Goal: Transaction & Acquisition: Purchase product/service

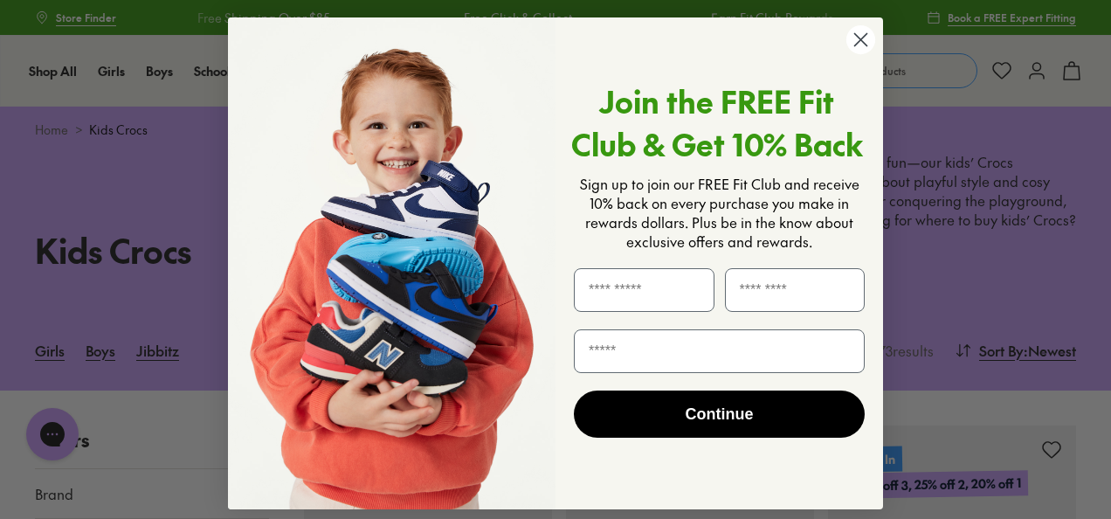
click at [856, 38] on circle "Close dialog" at bounding box center [860, 39] width 29 height 29
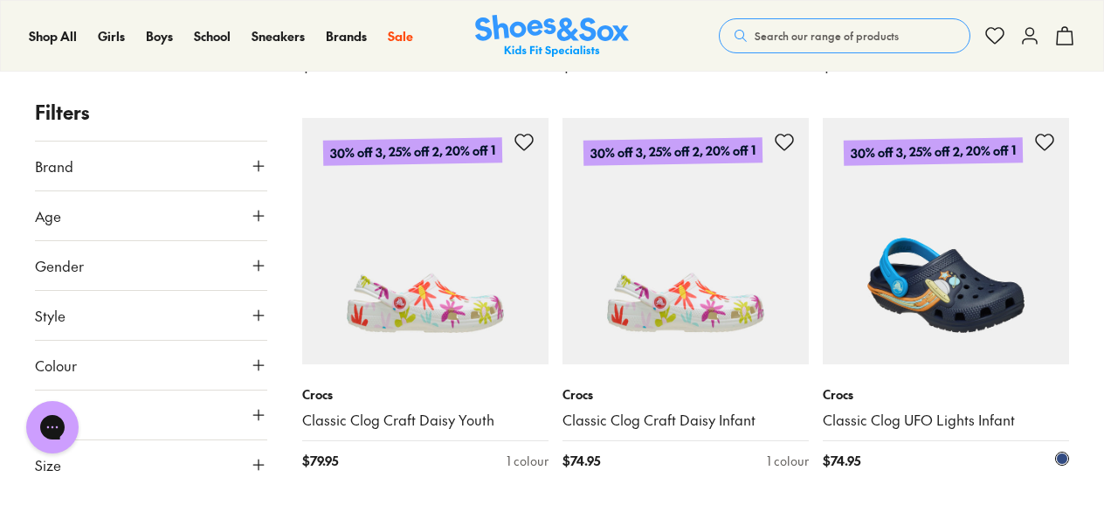
scroll to position [1310, 0]
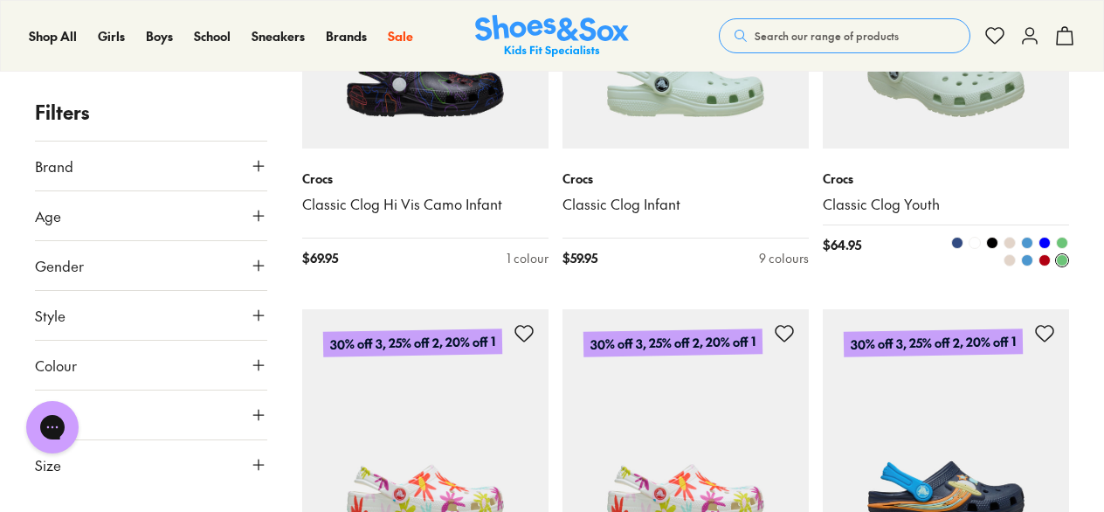
click at [933, 124] on img at bounding box center [946, 25] width 246 height 246
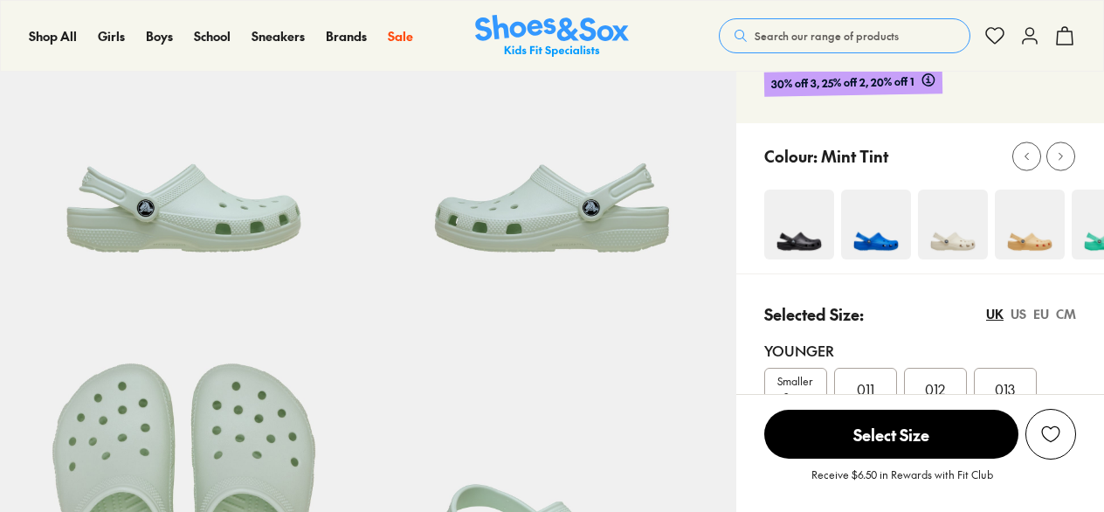
click at [814, 218] on img at bounding box center [799, 225] width 70 height 70
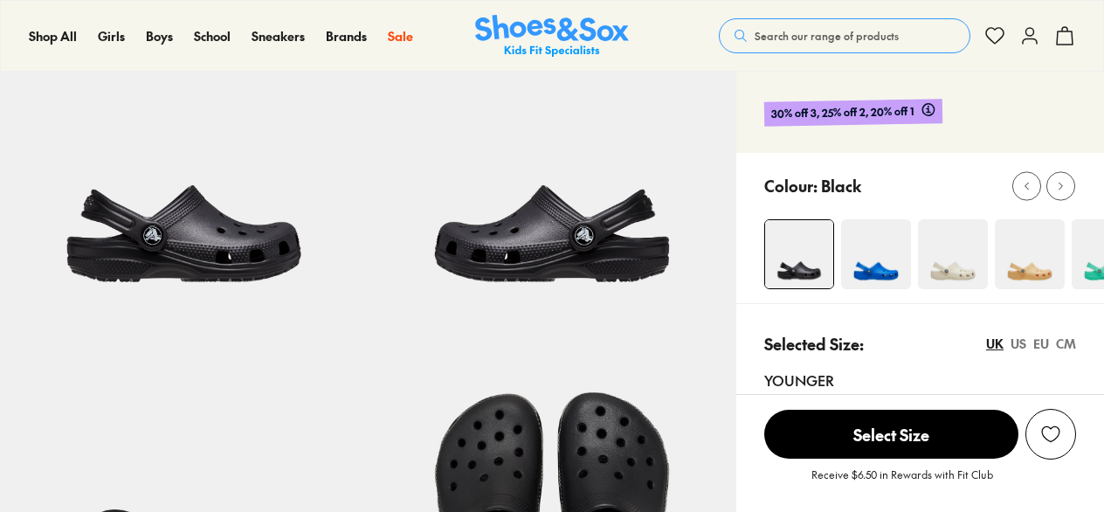
scroll to position [175, 0]
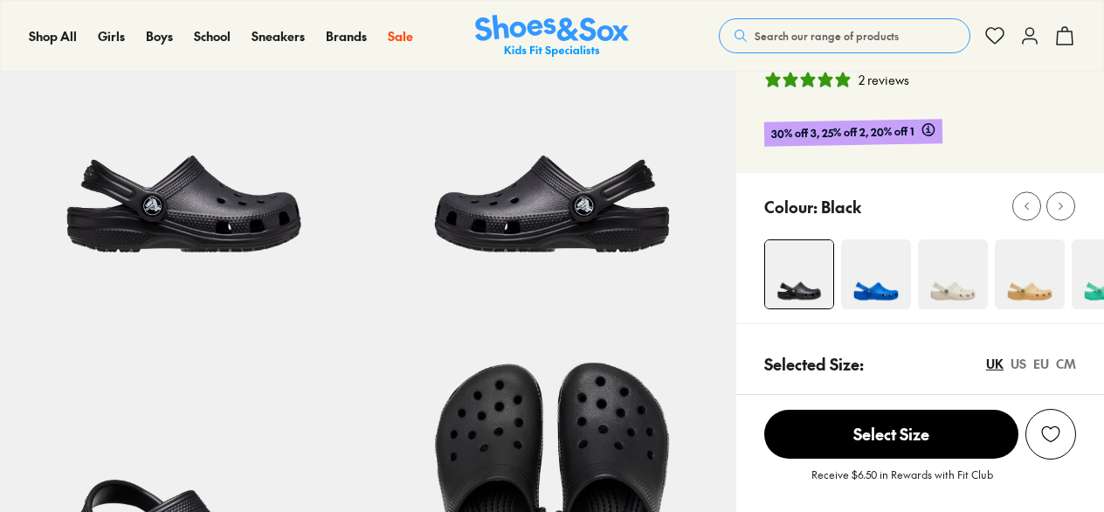
click at [875, 213] on div "Colour: Black" at bounding box center [934, 206] width 340 height 38
select select "*"
click at [879, 277] on img at bounding box center [876, 274] width 70 height 70
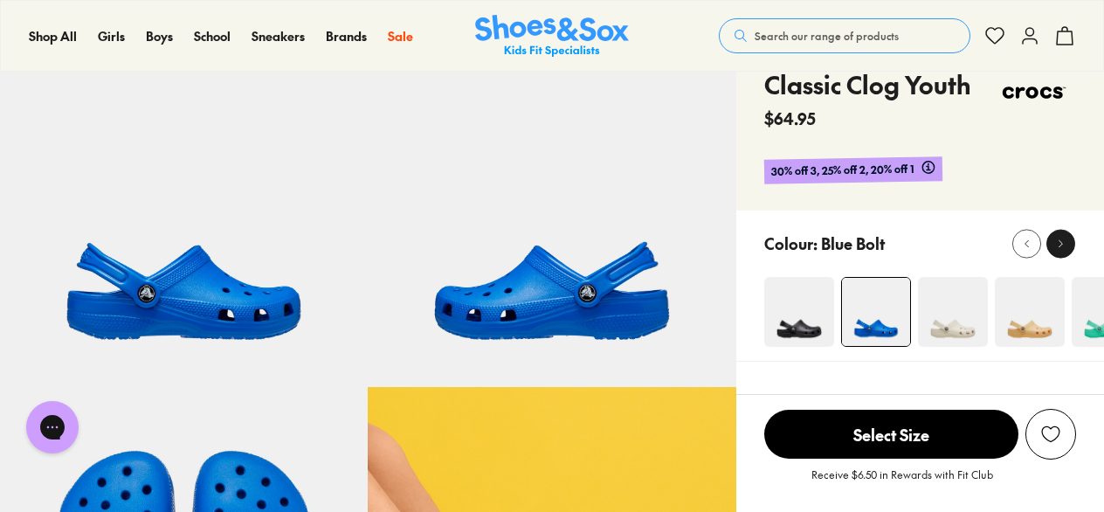
select select "*"
click at [1057, 238] on icon at bounding box center [1060, 243] width 13 height 13
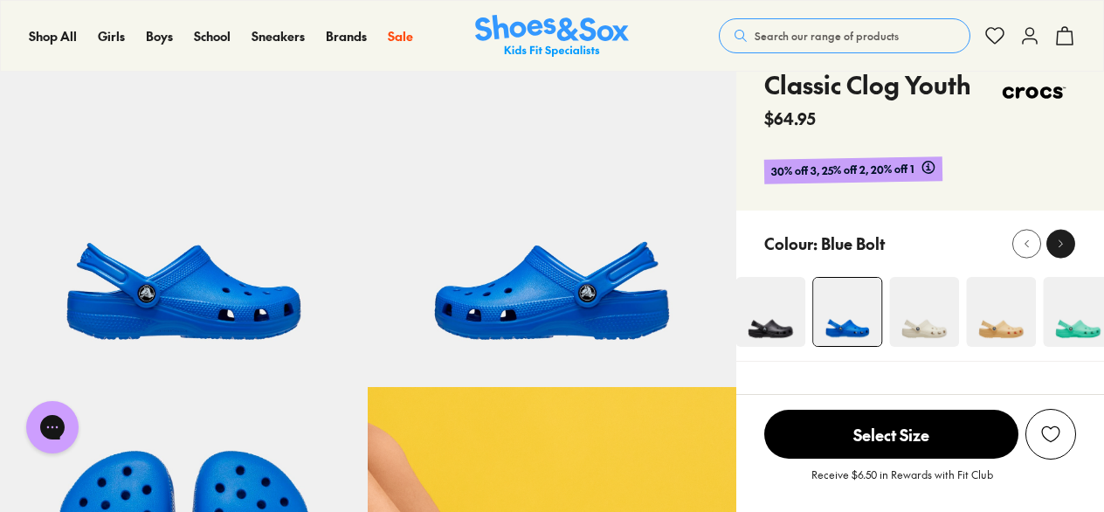
click at [1057, 238] on icon at bounding box center [1060, 243] width 13 height 13
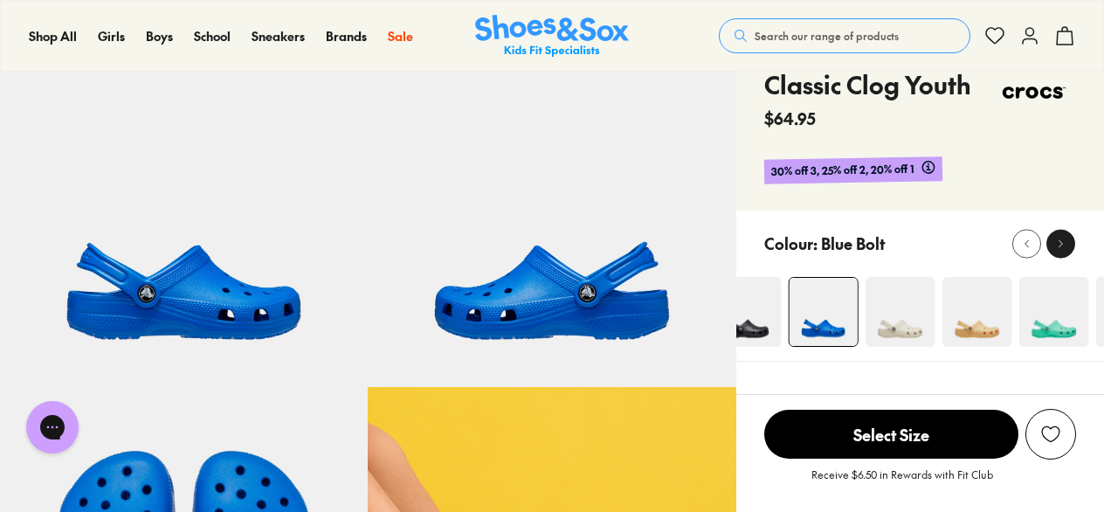
click at [1057, 238] on icon at bounding box center [1060, 243] width 13 height 13
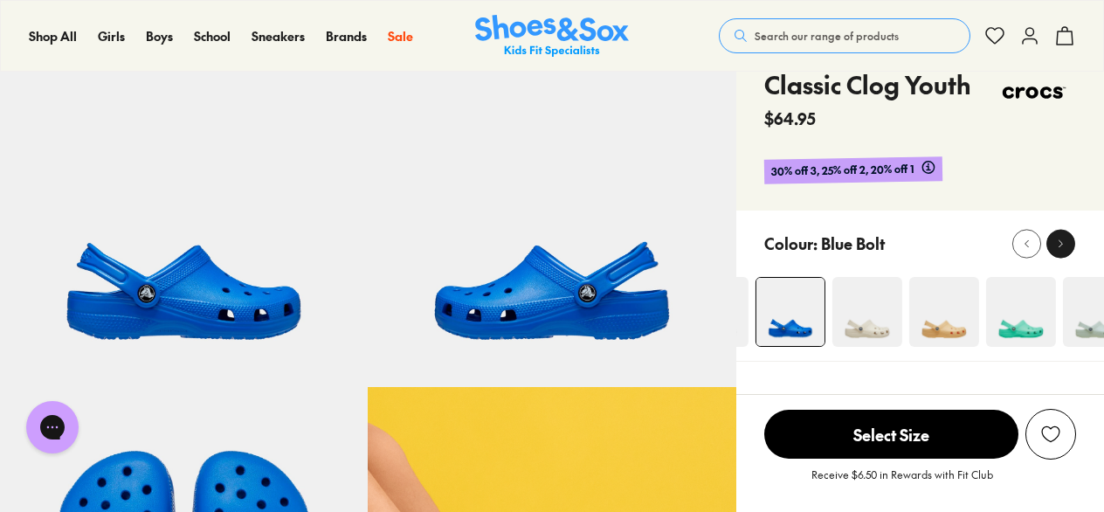
click at [1055, 235] on div at bounding box center [1061, 243] width 18 height 18
click at [1055, 232] on button at bounding box center [1060, 243] width 29 height 29
click at [1065, 242] on icon at bounding box center [1060, 243] width 13 height 13
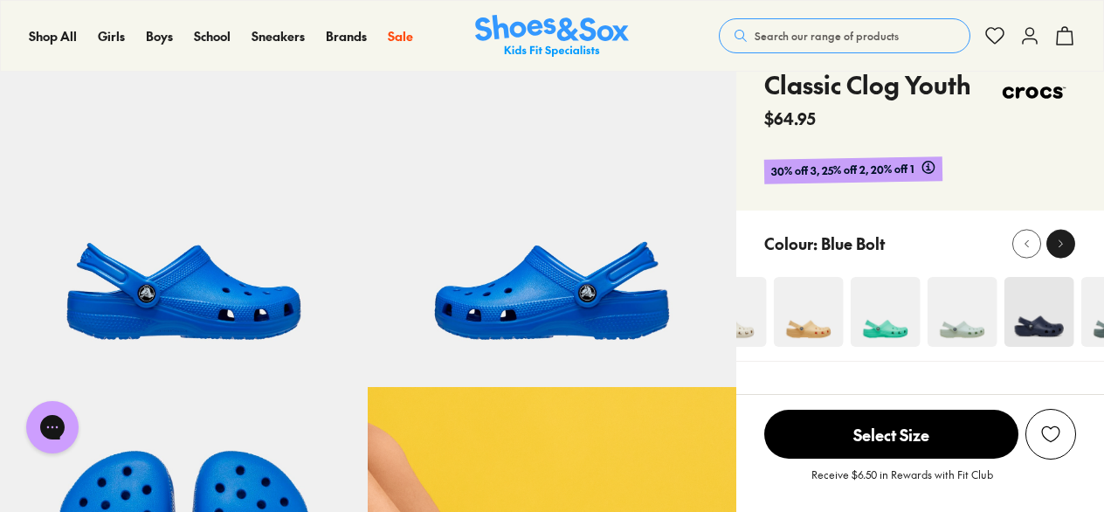
click at [1064, 234] on div at bounding box center [1061, 243] width 18 height 18
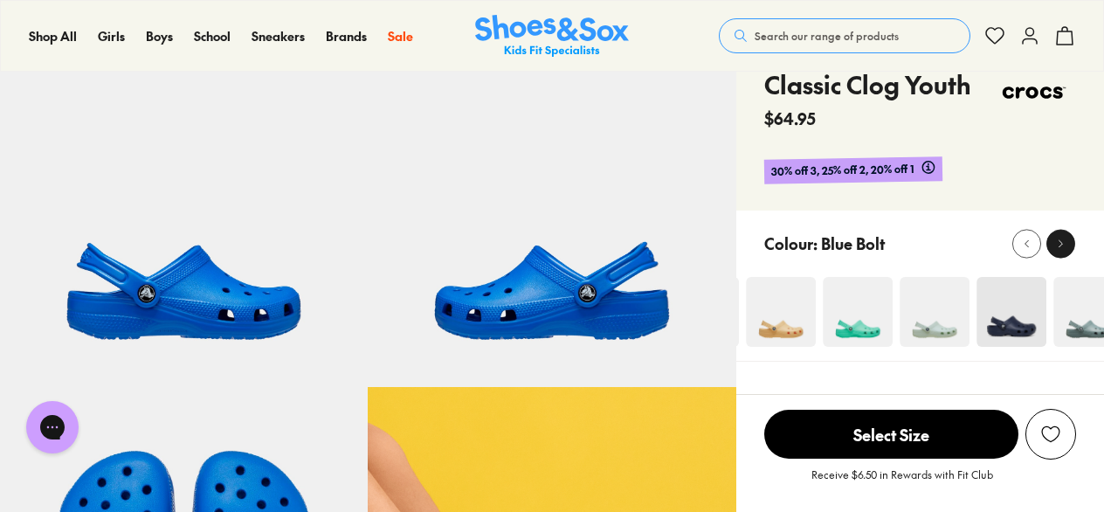
click at [1064, 234] on div at bounding box center [1061, 243] width 18 height 18
